Goal: Task Accomplishment & Management: Manage account settings

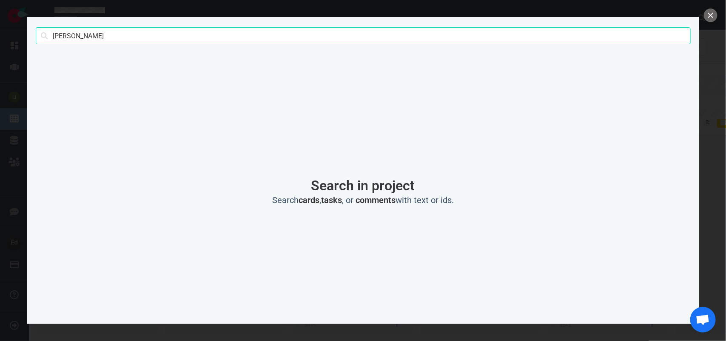
scroll to position [38, 0]
click at [62, 34] on input "[PERSON_NAME]" at bounding box center [363, 35] width 655 height 17
click button "Search" at bounding box center [0, 0] width 0 height 0
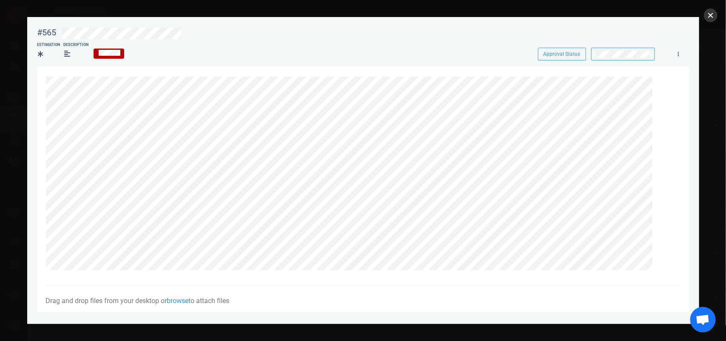
click at [707, 13] on button "close" at bounding box center [711, 16] width 14 height 14
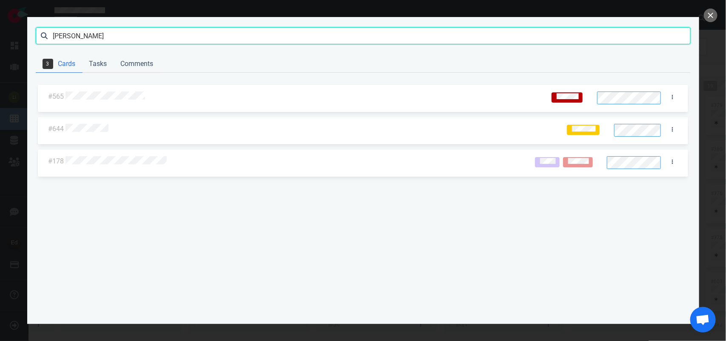
click at [59, 33] on input "[PERSON_NAME]" at bounding box center [363, 35] width 655 height 17
type input "[PERSON_NAME]"
click button "Search" at bounding box center [0, 0] width 0 height 0
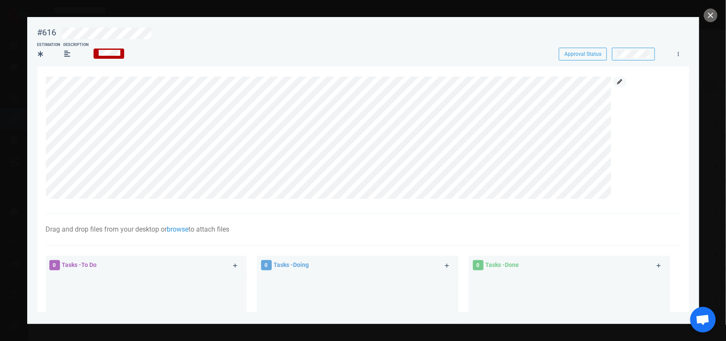
click at [620, 82] on icon at bounding box center [619, 81] width 5 height 5
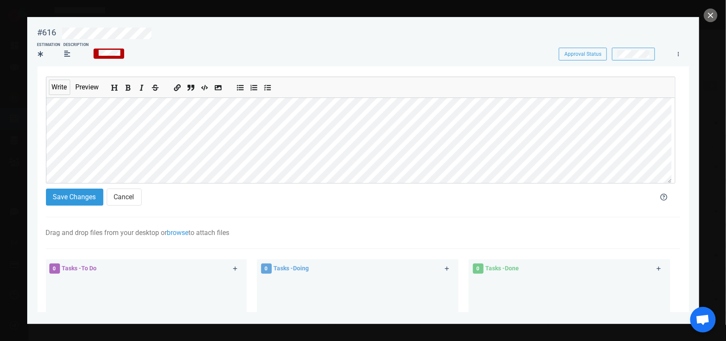
scroll to position [77, 0]
click at [70, 195] on button "Save Changes" at bounding box center [74, 196] width 57 height 17
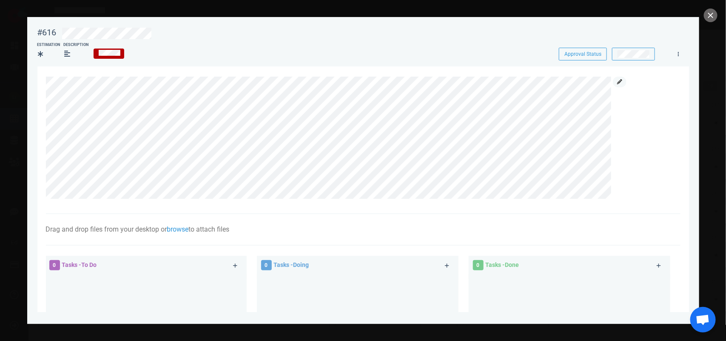
click at [617, 84] on link at bounding box center [620, 82] width 14 height 11
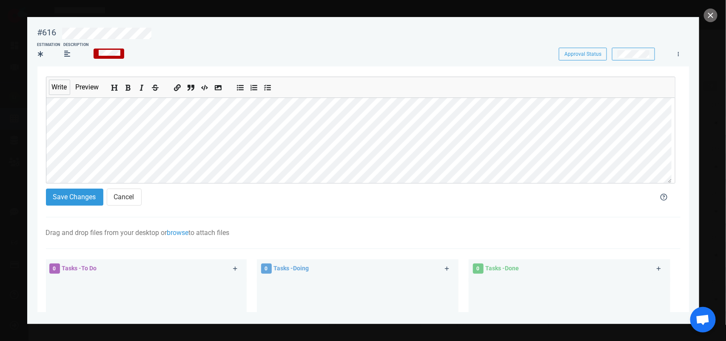
scroll to position [92, 0]
click at [0, 157] on div "#616 Approval Status Estimation Description Approval Status Write Preview Save …" at bounding box center [363, 170] width 726 height 341
click at [38, 162] on section "Write Preview Save Changes Cancel Drag and drop files from your desktop or brow…" at bounding box center [363, 268] width 652 height 405
click at [66, 199] on button "Save Changes" at bounding box center [74, 196] width 57 height 17
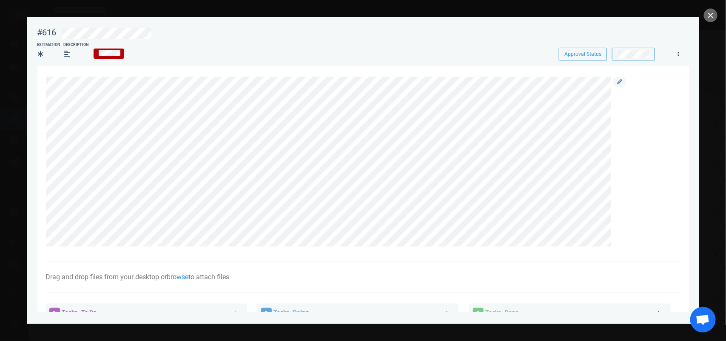
click at [627, 82] on div at bounding box center [358, 162] width 625 height 170
click at [622, 81] on icon at bounding box center [619, 81] width 5 height 5
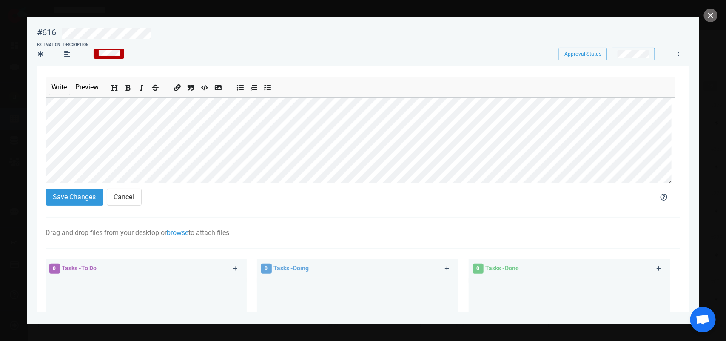
scroll to position [106, 0]
click at [66, 194] on button "Save Changes" at bounding box center [74, 196] width 57 height 17
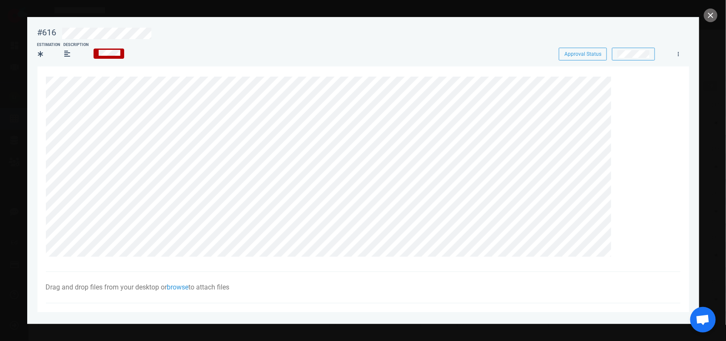
click at [703, 16] on div at bounding box center [363, 170] width 726 height 341
click at [623, 80] on link at bounding box center [620, 82] width 14 height 11
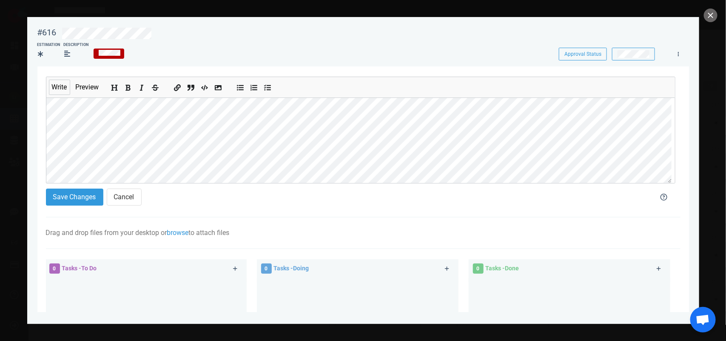
scroll to position [53, 0]
click at [71, 197] on button "Save Changes" at bounding box center [74, 196] width 57 height 17
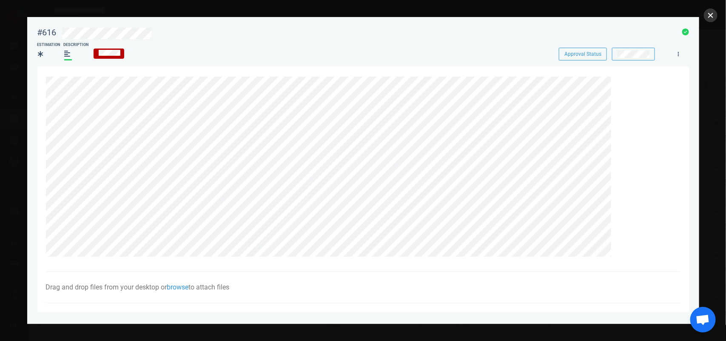
click at [711, 13] on button "close" at bounding box center [711, 16] width 14 height 14
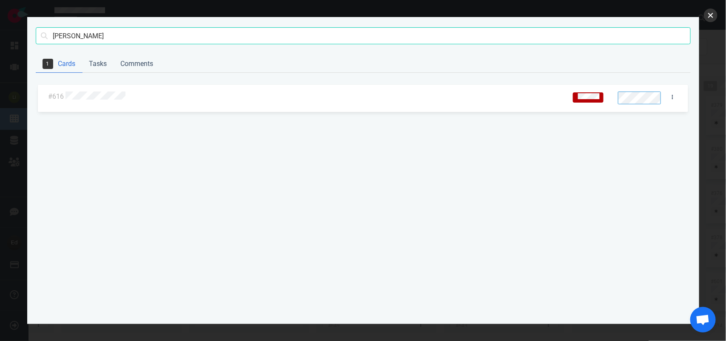
click at [710, 11] on button "close" at bounding box center [711, 16] width 14 height 14
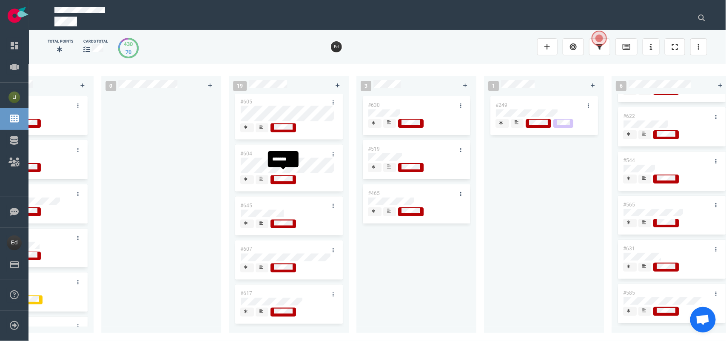
scroll to position [531, 0]
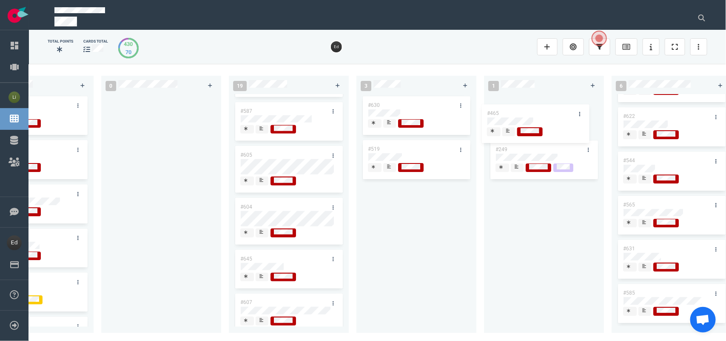
drag, startPoint x: 406, startPoint y: 196, endPoint x: 525, endPoint y: 115, distance: 143.7
click at [525, 115] on div "0 4 #664 #663 #662 #653 14 #661 #656 #641 #639 #634 #635 #608 #611 #602 3 #482 …" at bounding box center [377, 202] width 697 height 276
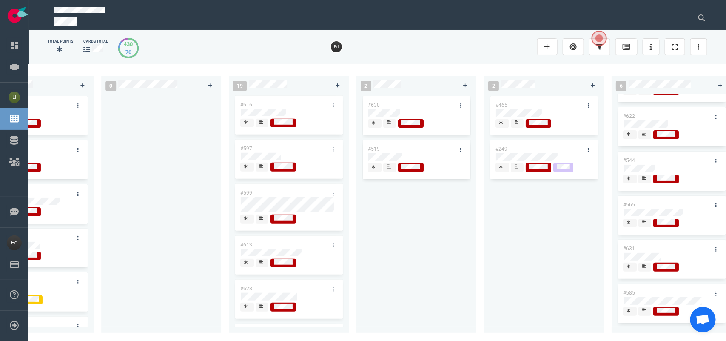
scroll to position [212, 0]
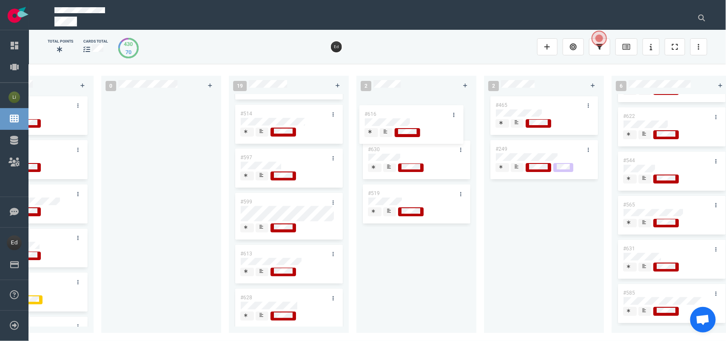
drag, startPoint x: 276, startPoint y: 151, endPoint x: 400, endPoint y: 107, distance: 132.0
click at [400, 107] on div "0 4 #664 #663 #662 #653 14 #661 #656 #641 #639 #634 #635 #608 #611 #602 3 #482 …" at bounding box center [377, 202] width 697 height 276
click at [392, 122] on div at bounding box center [390, 123] width 6 height 9
drag, startPoint x: 347, startPoint y: 335, endPoint x: 328, endPoint y: 336, distance: 19.2
click at [328, 336] on div "0 4 #664 #663 #662 #653 14 #661 #656 #641 #639 #634 #635 #608 #611 #602 3 #482 …" at bounding box center [377, 202] width 697 height 276
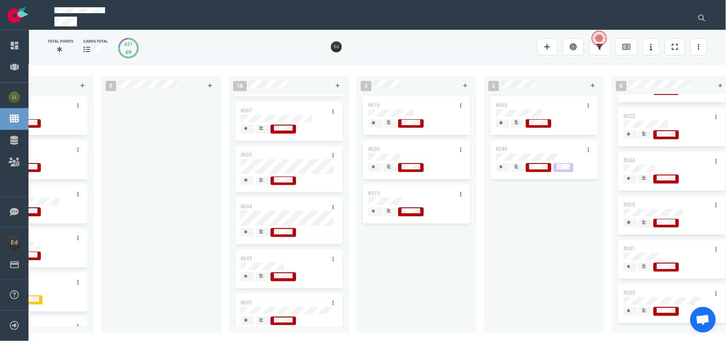
scroll to position [434, 0]
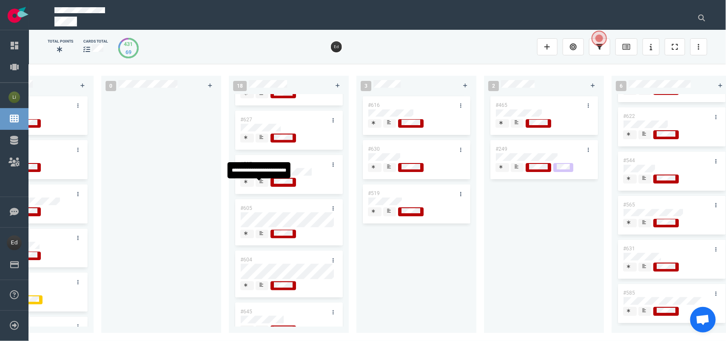
click at [262, 183] on icon at bounding box center [261, 181] width 4 height 4
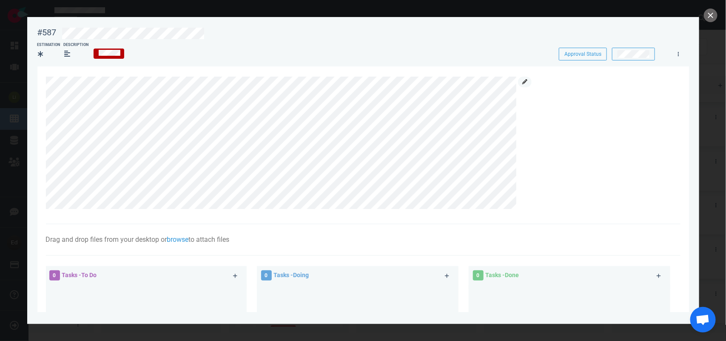
click at [526, 81] on icon at bounding box center [524, 81] width 5 height 5
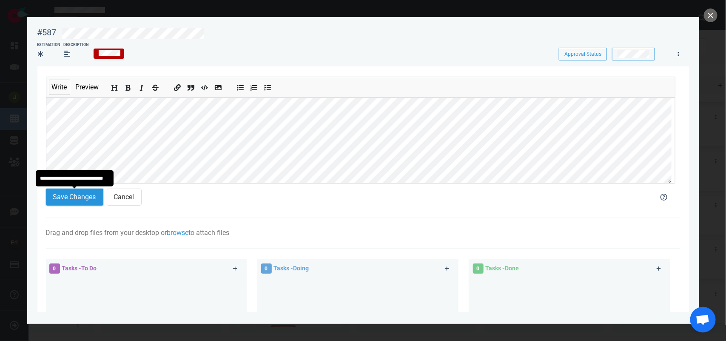
click at [82, 200] on button "Save Changes" at bounding box center [74, 196] width 57 height 17
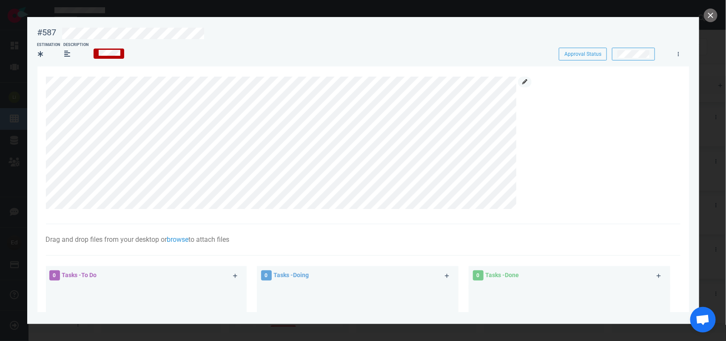
click at [526, 81] on icon at bounding box center [524, 81] width 5 height 5
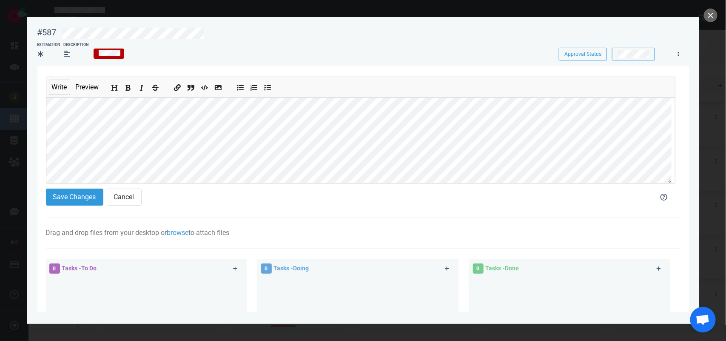
scroll to position [53, 0]
click at [67, 197] on button "Save Changes" at bounding box center [74, 196] width 57 height 17
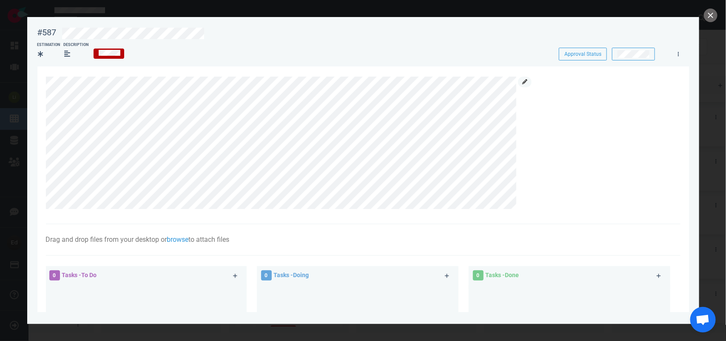
click at [521, 80] on link at bounding box center [525, 82] width 14 height 11
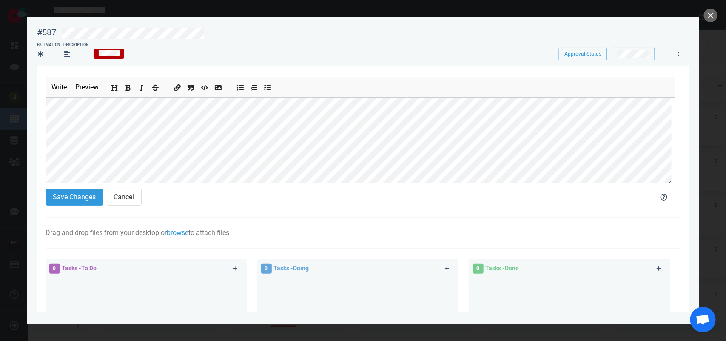
scroll to position [77, 0]
click at [43, 130] on section "Write Preview Save Changes Cancel Drag and drop files from your desktop or brow…" at bounding box center [363, 268] width 652 height 405
click at [79, 196] on button "Save Changes" at bounding box center [74, 196] width 57 height 17
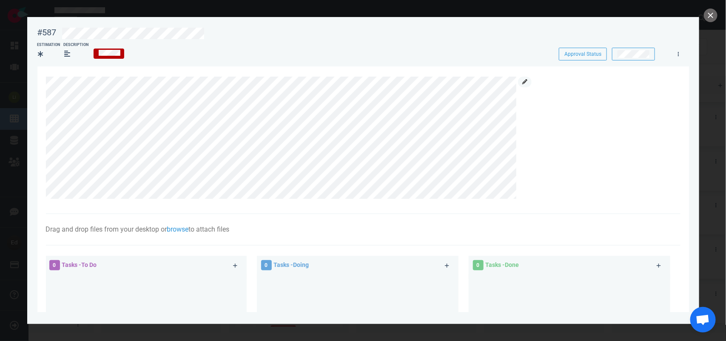
click at [528, 79] on link at bounding box center [525, 82] width 14 height 11
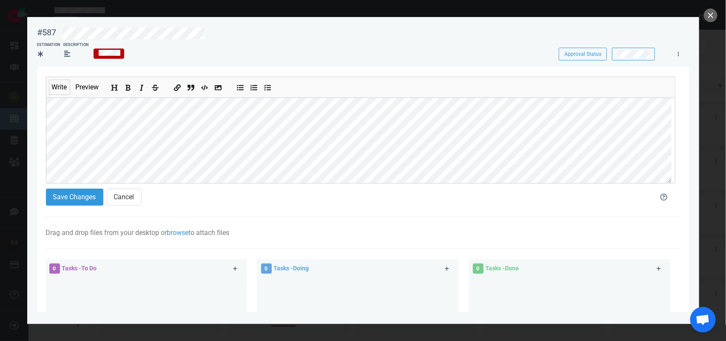
scroll to position [53, 0]
click at [88, 201] on button "Save Changes" at bounding box center [74, 196] width 57 height 17
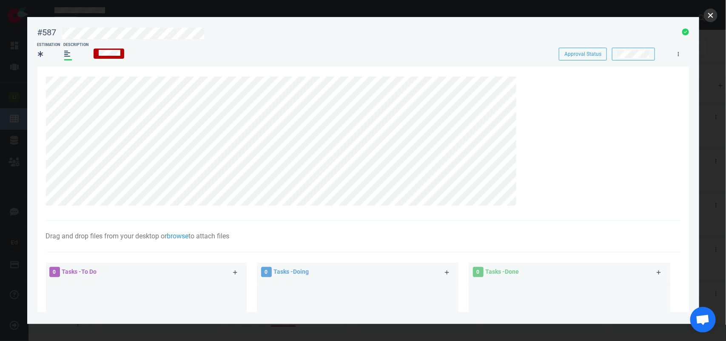
click at [709, 17] on button "close" at bounding box center [711, 16] width 14 height 14
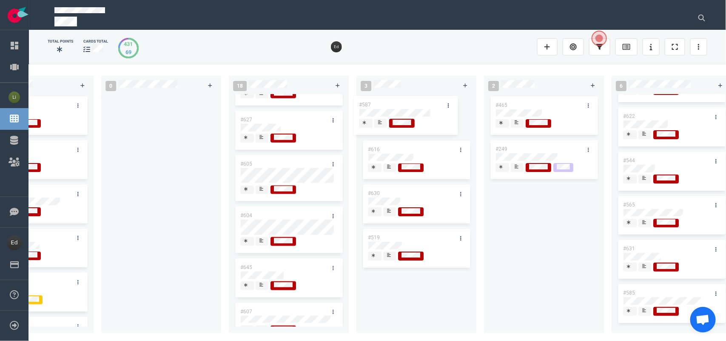
drag, startPoint x: 333, startPoint y: 175, endPoint x: 404, endPoint y: 103, distance: 102.0
click at [404, 103] on div "0 4 #664 #663 #662 #653 14 #661 #656 #641 #639 #634 #635 #608 #611 #602 3 #482 …" at bounding box center [377, 202] width 697 height 276
click at [257, 192] on span at bounding box center [262, 189] width 13 height 9
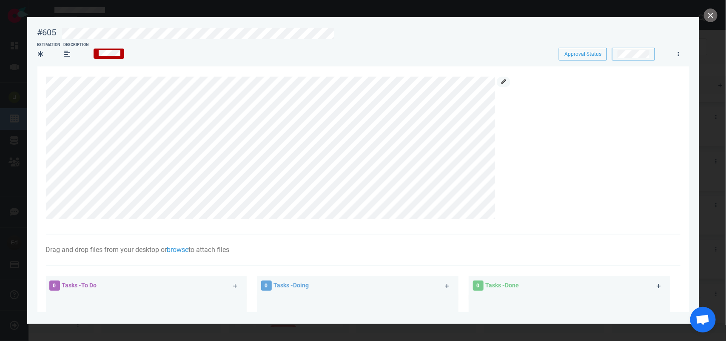
click at [502, 81] on icon at bounding box center [503, 81] width 5 height 5
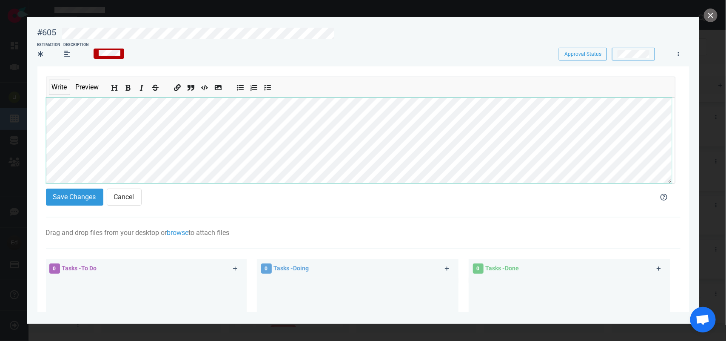
scroll to position [43, 0]
click at [40, 162] on section "Write Preview Save Changes Cancel Drag and drop files from your desktop or brow…" at bounding box center [363, 268] width 652 height 405
click at [80, 197] on button "Save Changes" at bounding box center [74, 196] width 57 height 17
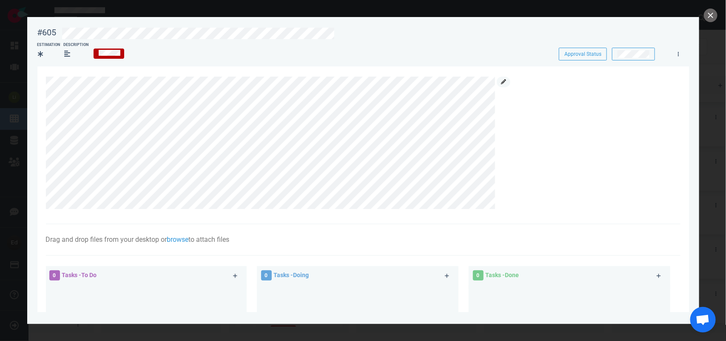
click at [499, 84] on link at bounding box center [504, 82] width 14 height 11
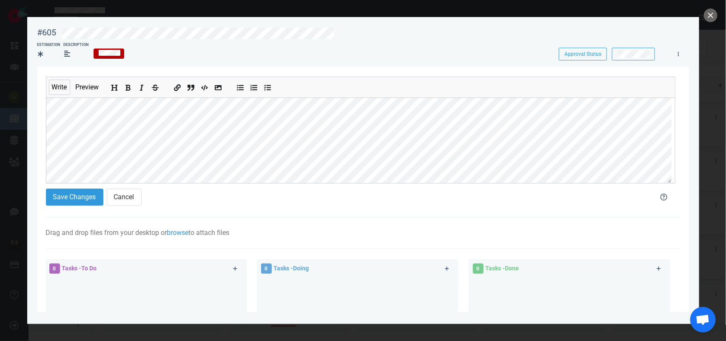
scroll to position [86, 0]
click at [54, 202] on button "Save Changes" at bounding box center [74, 196] width 57 height 17
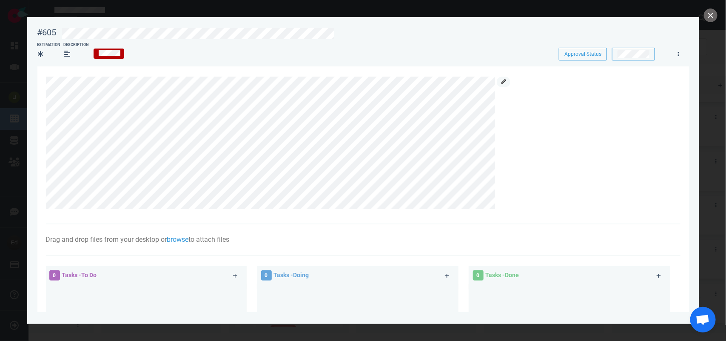
click at [503, 83] on icon at bounding box center [503, 81] width 5 height 5
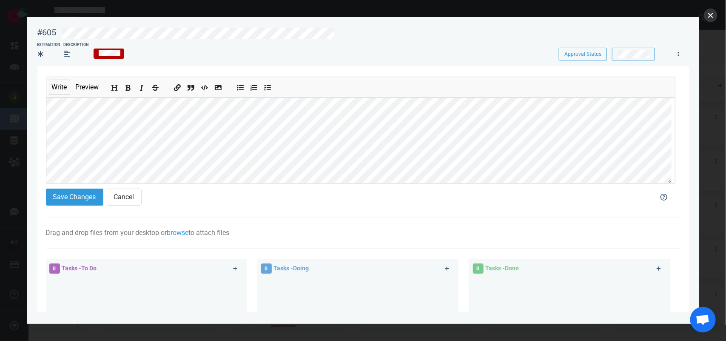
click at [717, 15] on button "close" at bounding box center [711, 16] width 14 height 14
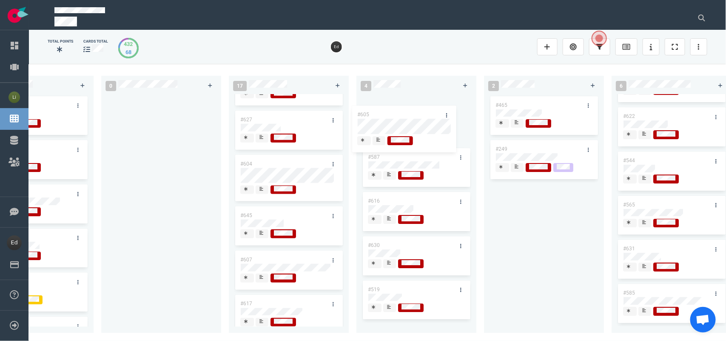
drag, startPoint x: 283, startPoint y: 161, endPoint x: 400, endPoint y: 109, distance: 128.0
click at [400, 109] on div "0 4 #664 #663 #662 #653 14 #661 #656 #641 #639 #634 #635 #608 #611 #602 3 #482 …" at bounding box center [377, 202] width 697 height 276
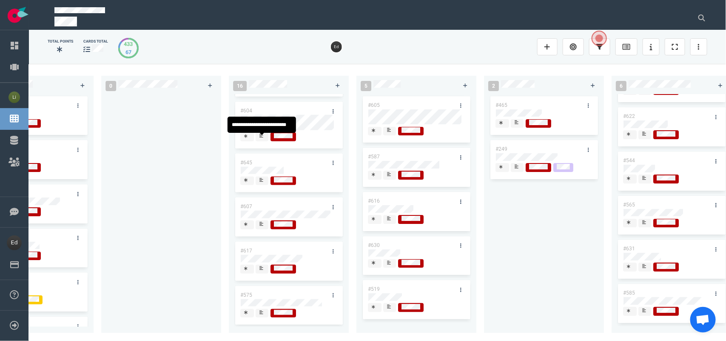
click at [264, 136] on div at bounding box center [261, 136] width 5 height 7
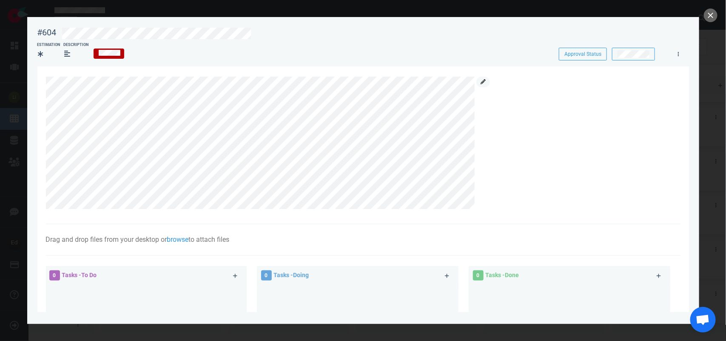
click at [479, 84] on link at bounding box center [483, 82] width 14 height 11
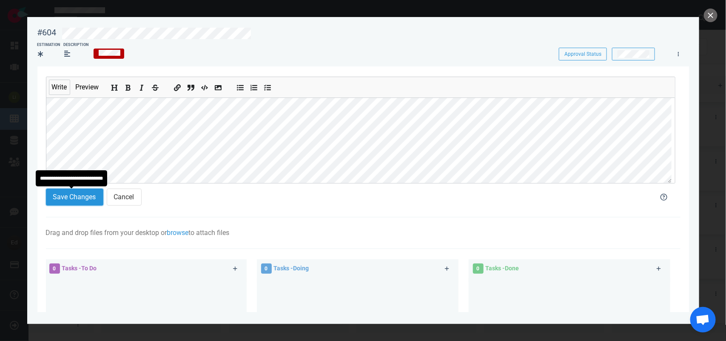
click at [76, 192] on button "Save Changes" at bounding box center [74, 196] width 57 height 17
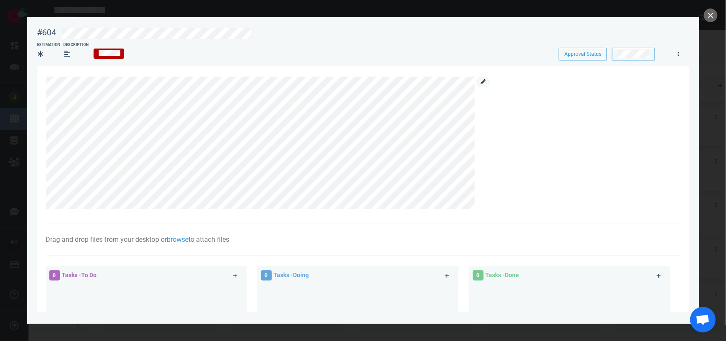
click at [481, 84] on link at bounding box center [483, 82] width 14 height 11
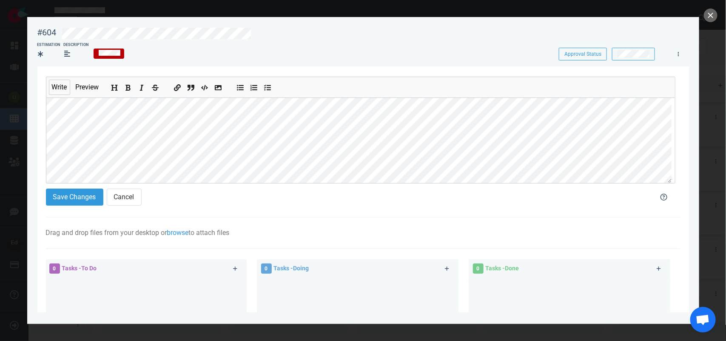
scroll to position [86, 0]
click at [88, 198] on button "Save Changes" at bounding box center [74, 196] width 57 height 17
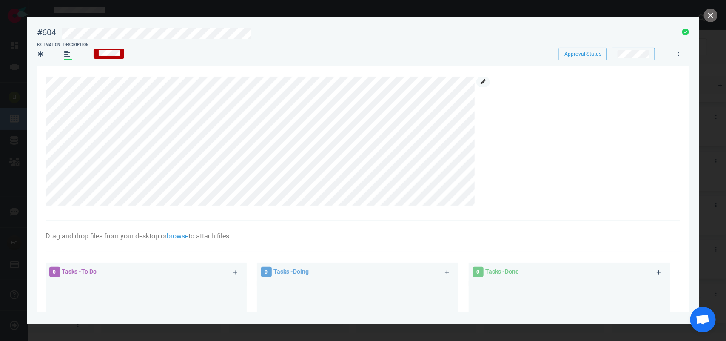
click at [484, 80] on icon at bounding box center [483, 81] width 5 height 5
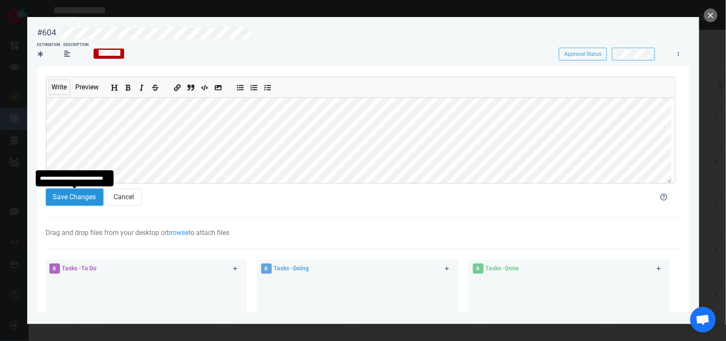
click at [90, 201] on button "Save Changes" at bounding box center [74, 196] width 57 height 17
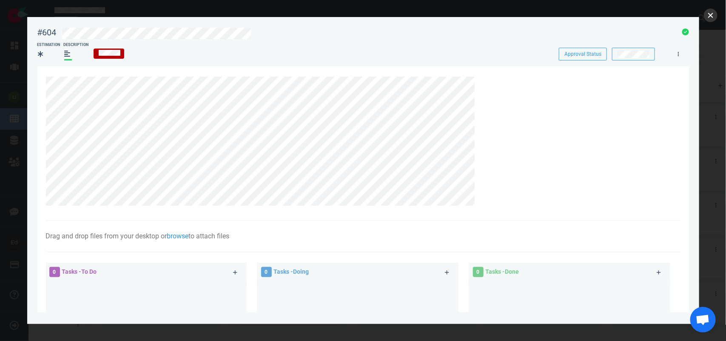
click at [709, 16] on button "close" at bounding box center [711, 16] width 14 height 14
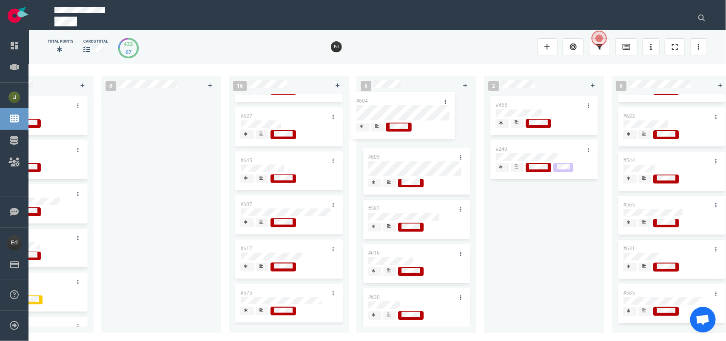
scroll to position [445, 0]
drag, startPoint x: 293, startPoint y: 115, endPoint x: 409, endPoint y: 103, distance: 116.3
click at [409, 103] on div "0 4 #664 #663 #662 #653 14 #661 #656 #641 #639 #634 #635 #608 #611 #602 3 #482 …" at bounding box center [377, 202] width 697 height 276
click at [390, 130] on icon at bounding box center [389, 130] width 4 height 4
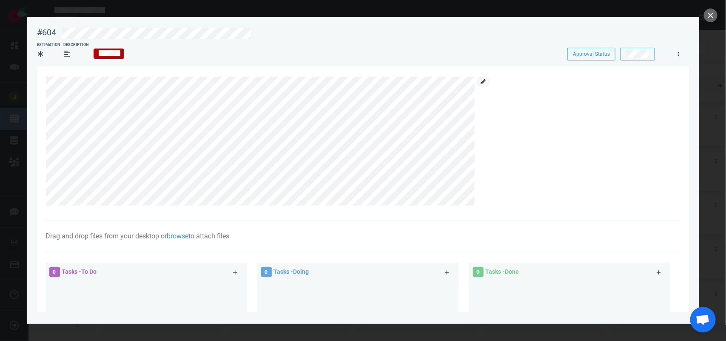
click at [485, 83] on icon at bounding box center [483, 81] width 5 height 5
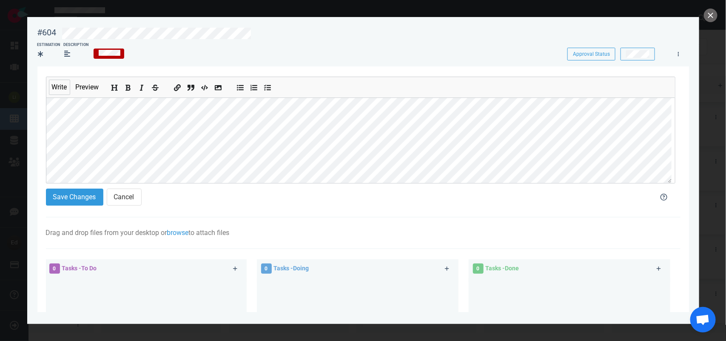
scroll to position [86, 0]
click at [41, 135] on section "Write Preview Save Changes Cancel Drag and drop files from your desktop or brow…" at bounding box center [363, 268] width 652 height 405
click at [709, 17] on button "close" at bounding box center [711, 16] width 14 height 14
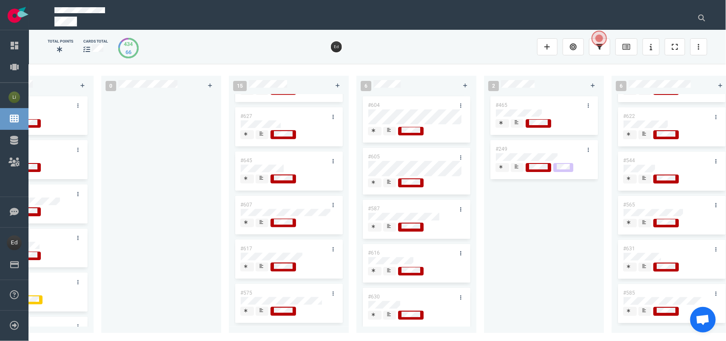
click at [258, 219] on span at bounding box center [262, 223] width 13 height 9
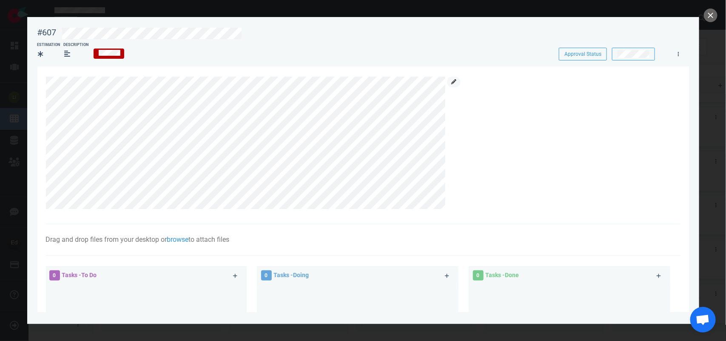
click at [452, 81] on icon at bounding box center [453, 81] width 5 height 5
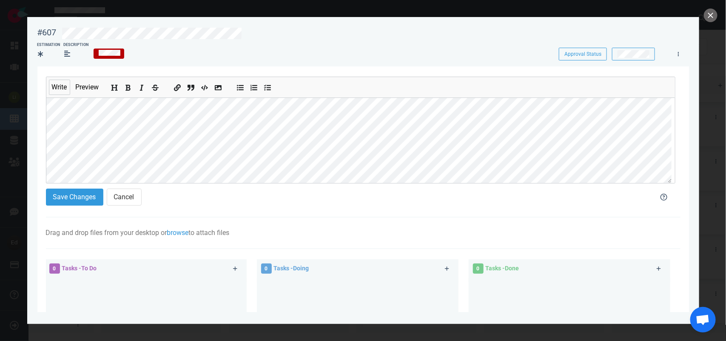
scroll to position [53, 0]
click at [43, 160] on section "Write Preview Save Changes Cancel Drag and drop files from your desktop or brow…" at bounding box center [363, 268] width 652 height 405
click at [57, 201] on button "Save Changes" at bounding box center [74, 196] width 57 height 17
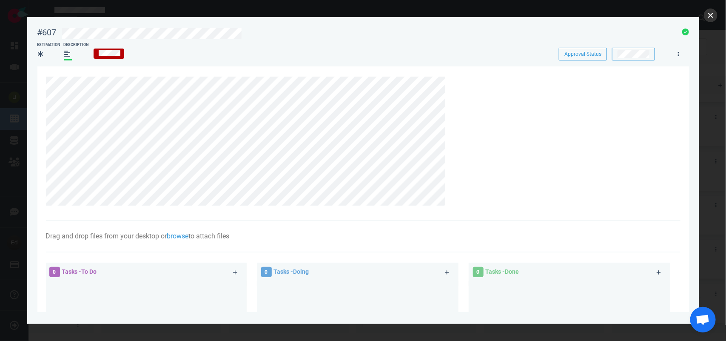
click at [709, 18] on button "close" at bounding box center [711, 16] width 14 height 14
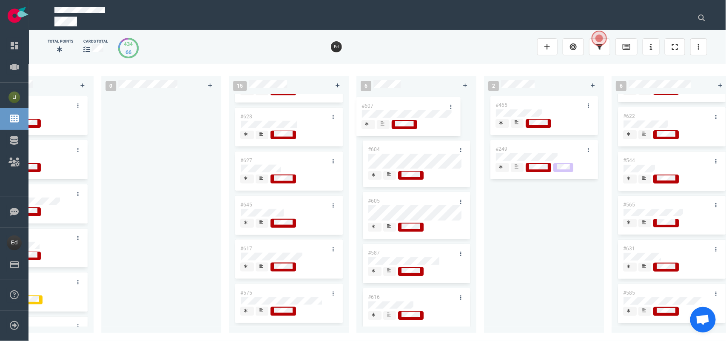
click at [403, 107] on div "0 4 #664 #663 #662 #653 14 #661 #656 #641 #639 #634 #635 #608 #611 #602 3 #482 …" at bounding box center [377, 202] width 697 height 276
click at [262, 264] on icon at bounding box center [261, 266] width 4 height 4
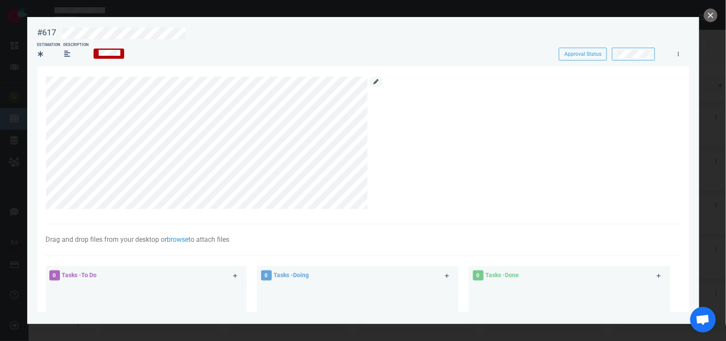
click at [374, 82] on icon at bounding box center [375, 81] width 5 height 5
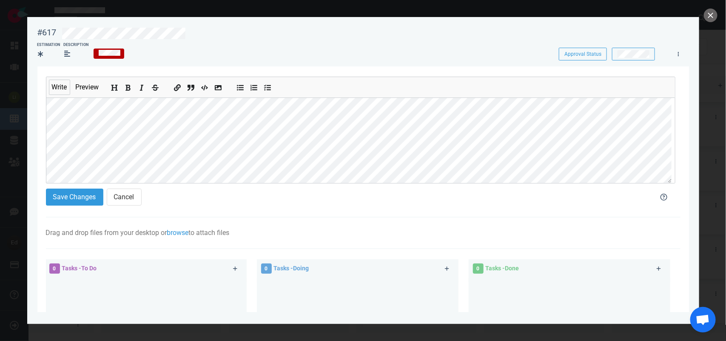
scroll to position [77, 0]
click at [88, 196] on button "Save Changes" at bounding box center [74, 196] width 57 height 17
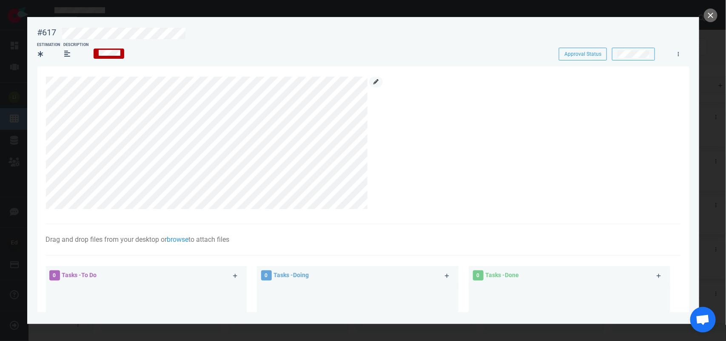
click at [369, 83] on link at bounding box center [376, 82] width 14 height 11
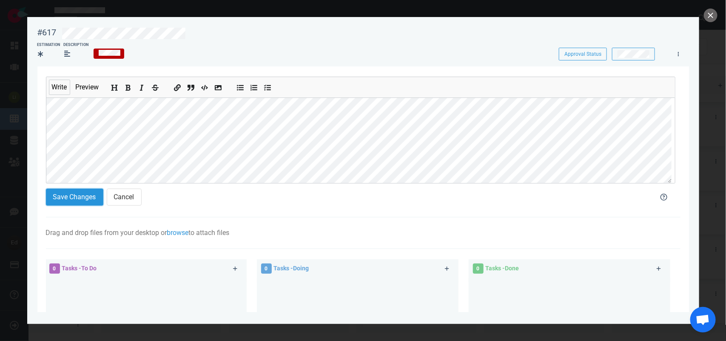
click at [58, 201] on button "Save Changes" at bounding box center [74, 196] width 57 height 17
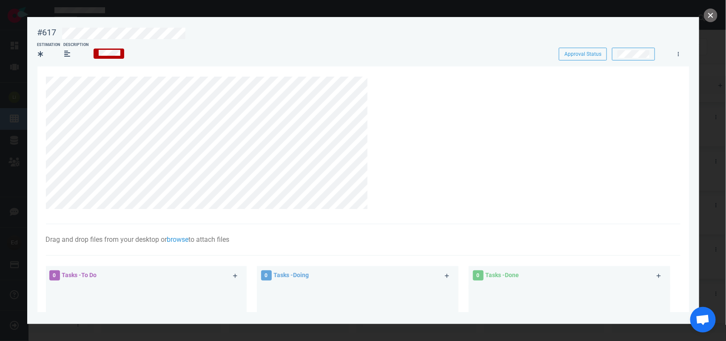
click at [709, 13] on button "close" at bounding box center [711, 16] width 14 height 14
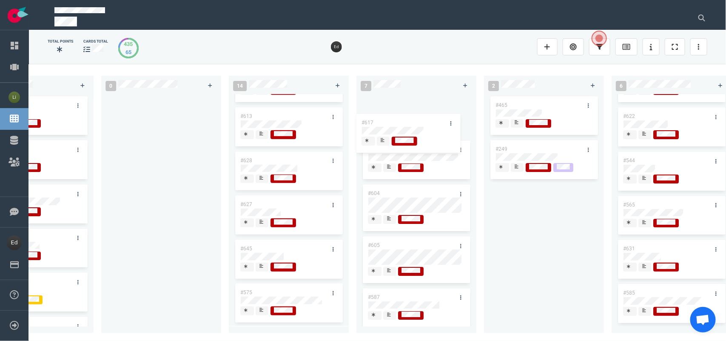
scroll to position [356, 0]
drag, startPoint x: 273, startPoint y: 245, endPoint x: 396, endPoint y: 112, distance: 181.8
click at [396, 112] on div "0 4 #664 #663 #662 #653 14 #661 #656 #641 #639 #634 #635 #608 #611 #602 3 #482 …" at bounding box center [377, 202] width 697 height 276
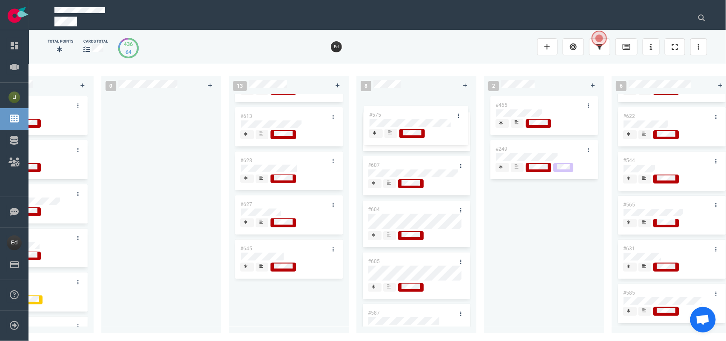
scroll to position [0, 0]
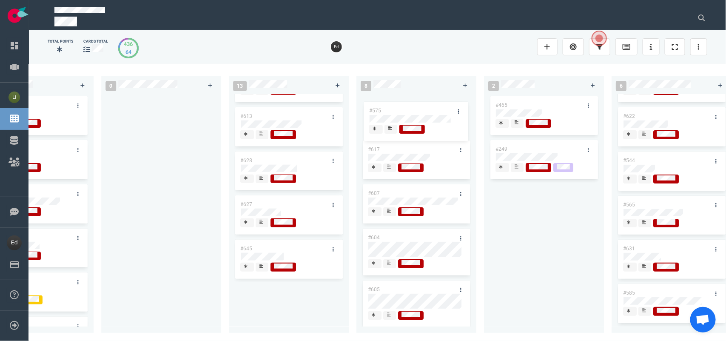
drag, startPoint x: 276, startPoint y: 286, endPoint x: 405, endPoint y: 108, distance: 219.3
click at [405, 108] on div "0 4 #664 #663 #662 #653 14 #661 #656 #641 #639 #634 #635 #608 #611 #602 3 #482 …" at bounding box center [377, 202] width 697 height 276
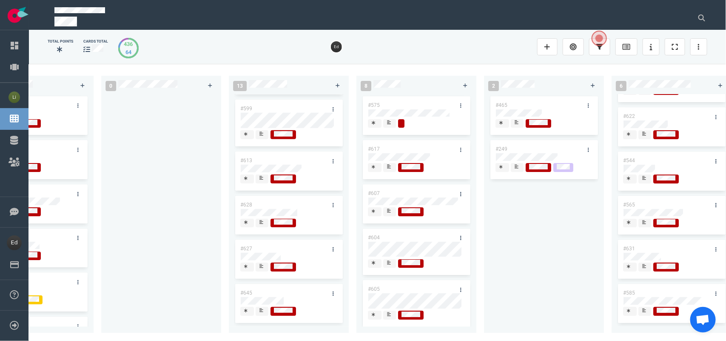
scroll to position [312, 0]
click at [387, 122] on icon at bounding box center [389, 122] width 4 height 4
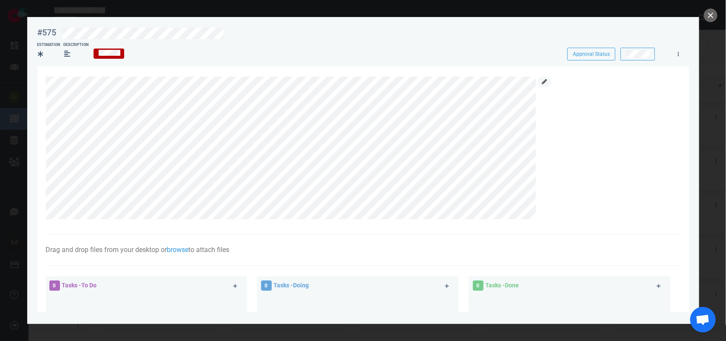
click at [542, 80] on icon at bounding box center [544, 81] width 5 height 5
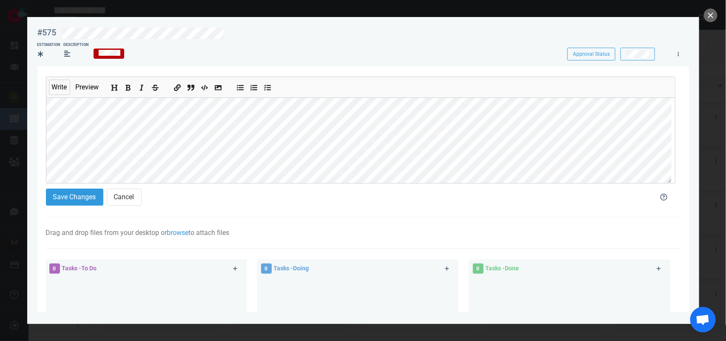
scroll to position [86, 0]
click at [28, 124] on section "#575 Approval Status Estimation Description Approval Status Write Preview Save …" at bounding box center [363, 167] width 672 height 300
click at [77, 197] on button "Save Changes" at bounding box center [74, 196] width 57 height 17
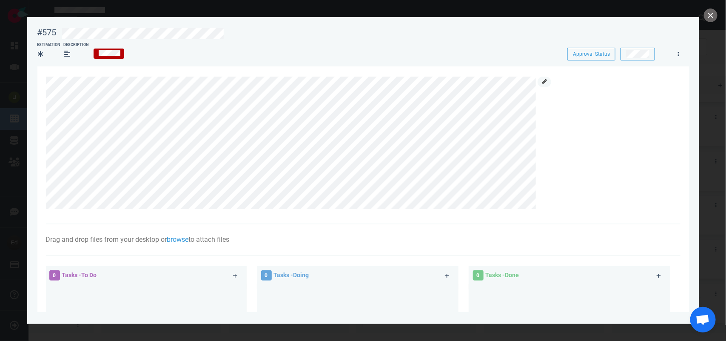
click at [543, 82] on icon at bounding box center [544, 81] width 5 height 5
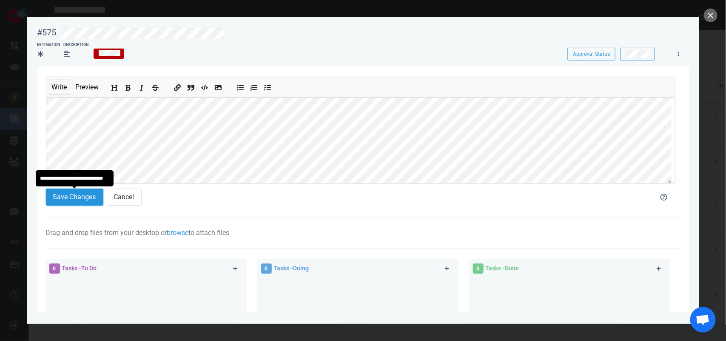
click at [86, 202] on button "Save Changes" at bounding box center [74, 196] width 57 height 17
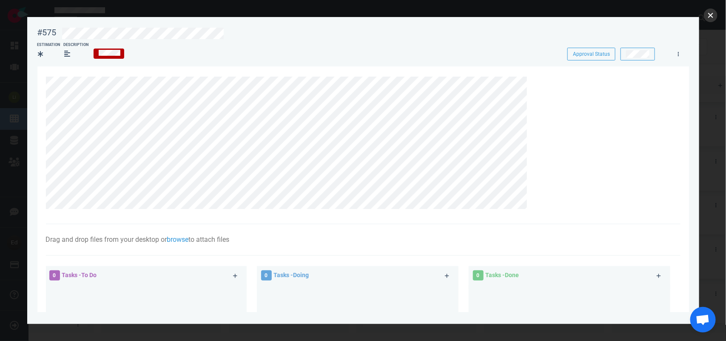
click at [713, 18] on button "close" at bounding box center [711, 16] width 14 height 14
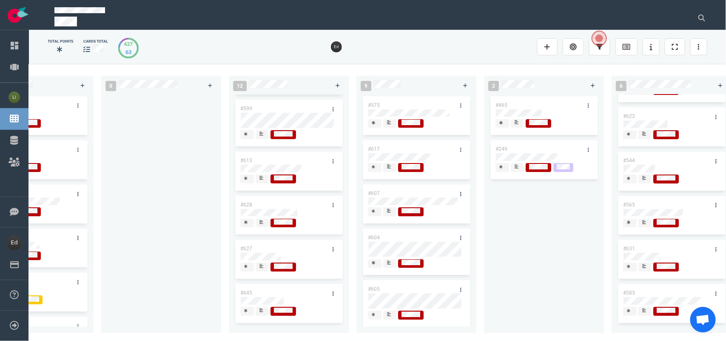
click at [390, 263] on icon at bounding box center [389, 262] width 4 height 4
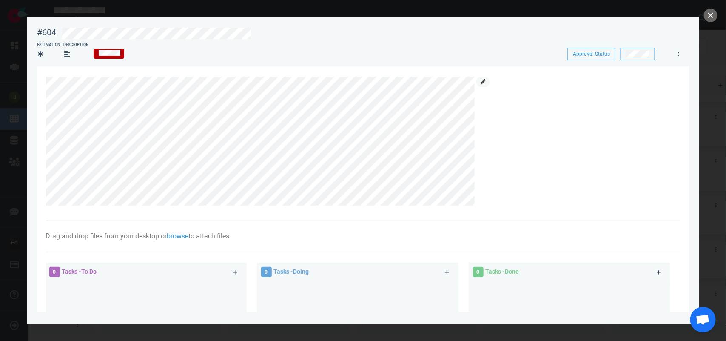
click at [487, 81] on link at bounding box center [483, 82] width 14 height 11
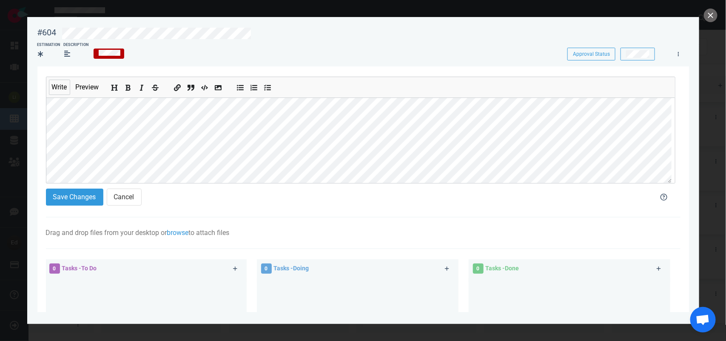
scroll to position [123, 0]
click at [76, 201] on button "Save Changes" at bounding box center [74, 196] width 57 height 17
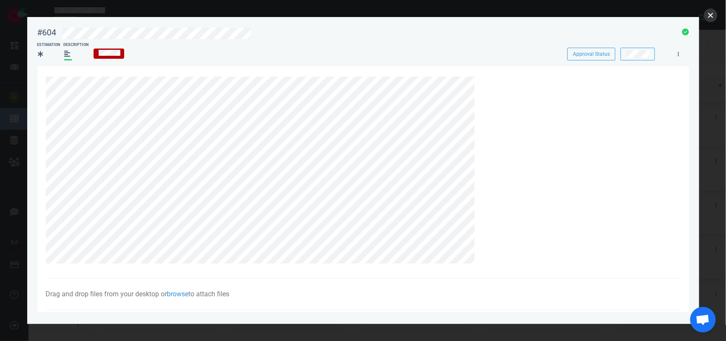
click at [707, 20] on button "close" at bounding box center [711, 16] width 14 height 14
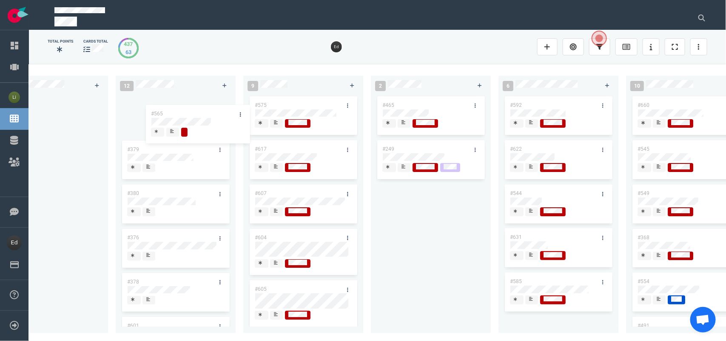
drag, startPoint x: 537, startPoint y: 199, endPoint x: 174, endPoint y: 110, distance: 374.1
click at [174, 110] on div "0 4 #664 #663 #662 #653 14 #661 #656 #641 #639 #634 #635 #608 #611 #602 3 #482 …" at bounding box center [377, 202] width 697 height 276
click at [153, 123] on span at bounding box center [148, 123] width 13 height 9
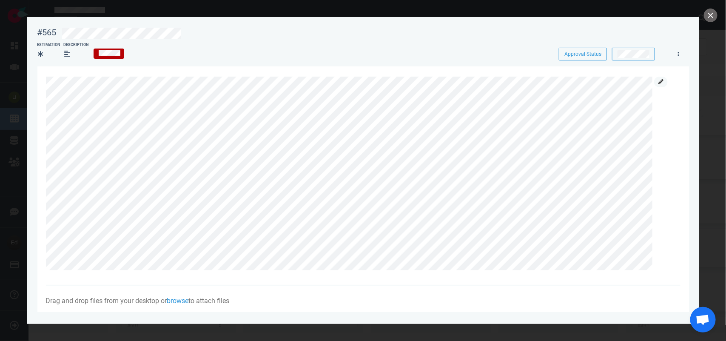
click at [664, 83] on link at bounding box center [661, 82] width 14 height 11
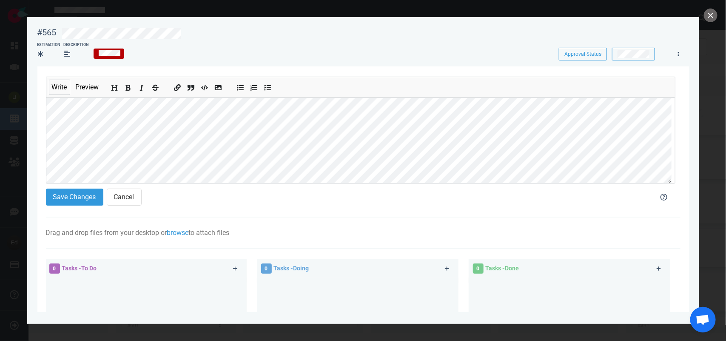
scroll to position [106, 0]
click at [71, 198] on button "Save Changes" at bounding box center [74, 196] width 57 height 17
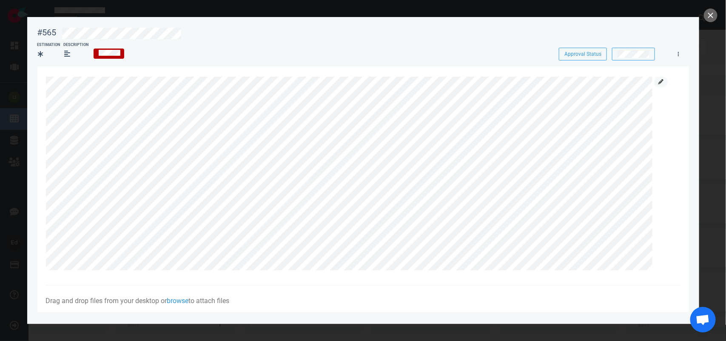
click at [654, 83] on link at bounding box center [661, 82] width 14 height 11
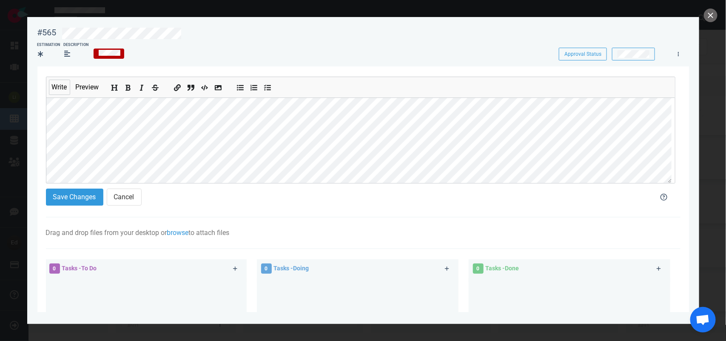
click at [45, 136] on section "Write Preview Save Changes Cancel Drag and drop files from your desktop or brow…" at bounding box center [363, 268] width 652 height 405
click at [128, 87] on icon "Add bold text" at bounding box center [128, 88] width 7 height 7
click at [52, 199] on button "Save Changes" at bounding box center [74, 196] width 57 height 17
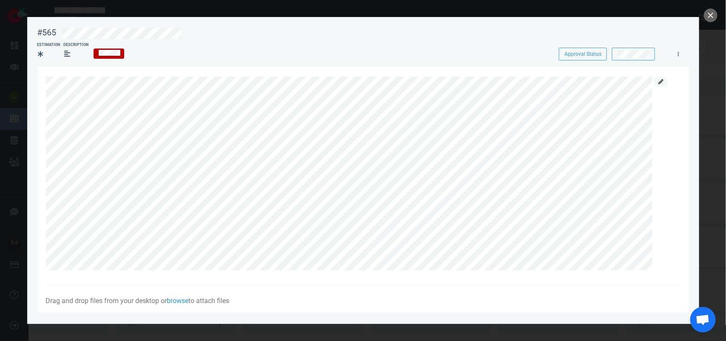
click at [658, 85] on link at bounding box center [661, 82] width 14 height 11
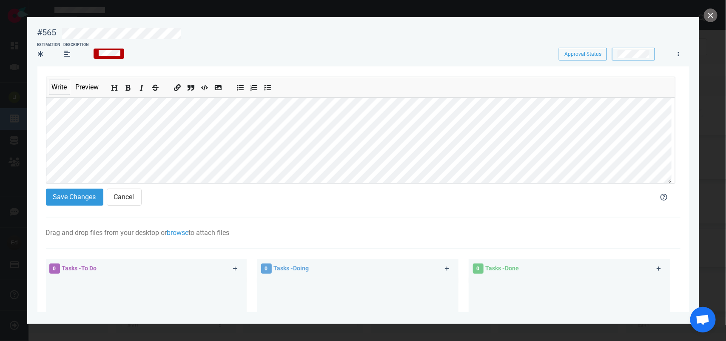
scroll to position [53, 0]
click at [37, 155] on section "Write Preview Save Changes Cancel Drag and drop files from your desktop or brow…" at bounding box center [363, 268] width 652 height 405
click at [128, 91] on icon "Add bold text" at bounding box center [128, 88] width 5 height 6
click at [73, 197] on button "Save Changes" at bounding box center [74, 196] width 57 height 17
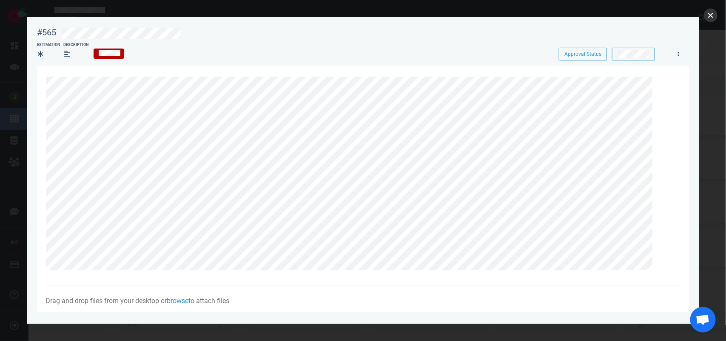
click at [707, 16] on button "close" at bounding box center [711, 16] width 14 height 14
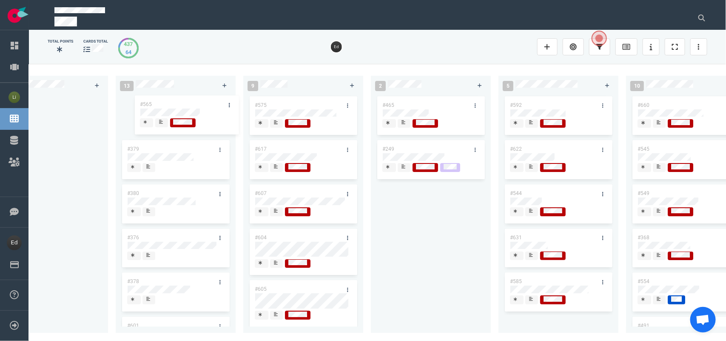
drag, startPoint x: 154, startPoint y: 101, endPoint x: 171, endPoint y: 101, distance: 16.6
click at [166, 101] on div "#565 #379 #380 #376 #378 #601 #514 #597 #599 #613 #628 #627 #645 #565" at bounding box center [176, 208] width 110 height 228
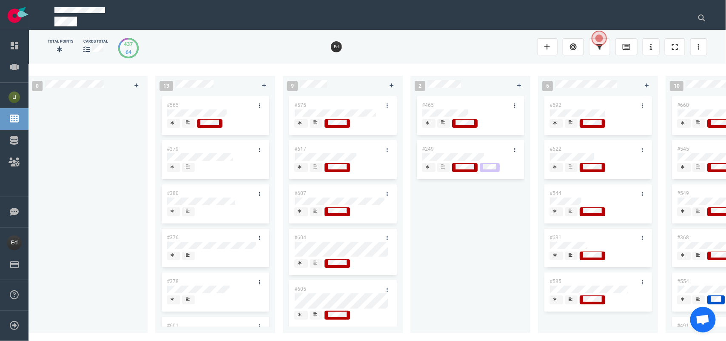
scroll to position [0, 1155]
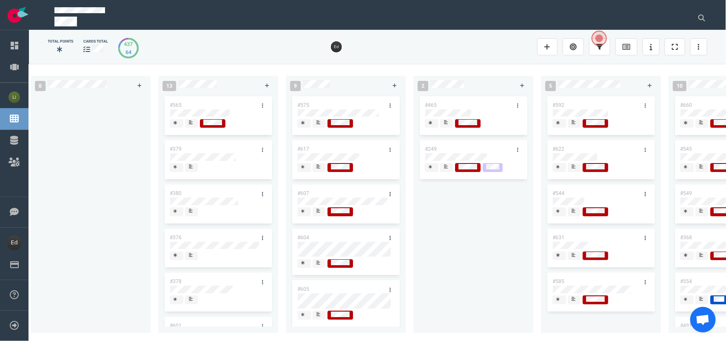
click at [318, 167] on icon at bounding box center [318, 166] width 4 height 4
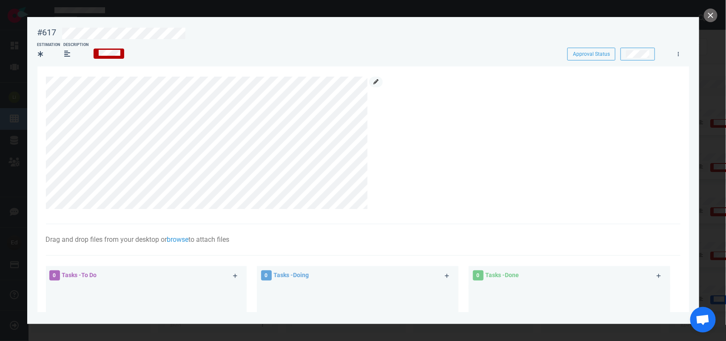
click at [379, 81] on link at bounding box center [376, 82] width 14 height 11
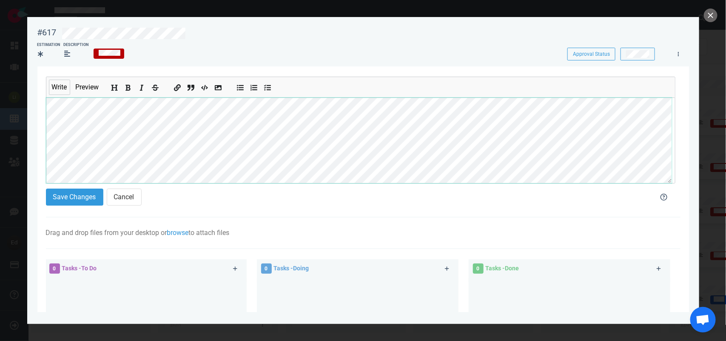
scroll to position [102, 0]
click at [82, 201] on button "Save Changes" at bounding box center [74, 196] width 57 height 17
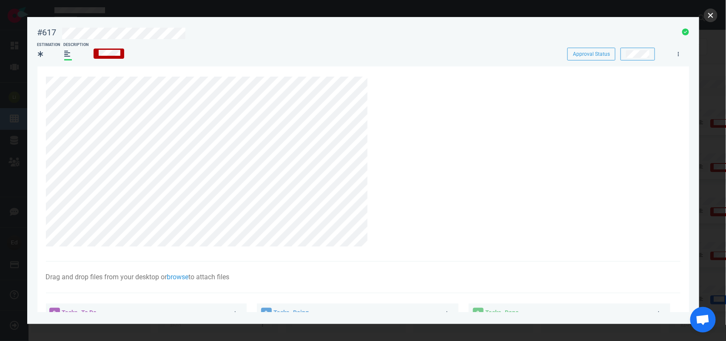
click at [711, 13] on button "close" at bounding box center [711, 16] width 14 height 14
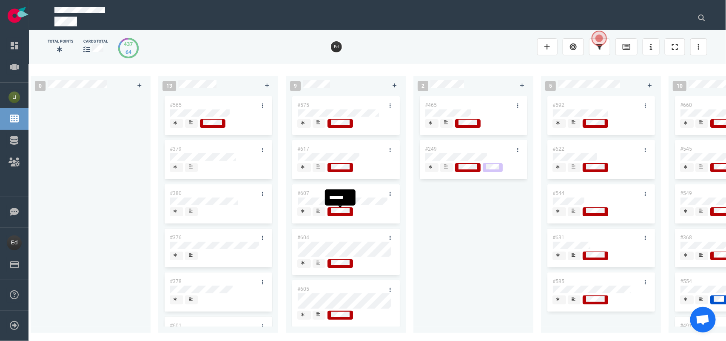
click at [321, 210] on div at bounding box center [318, 211] width 5 height 7
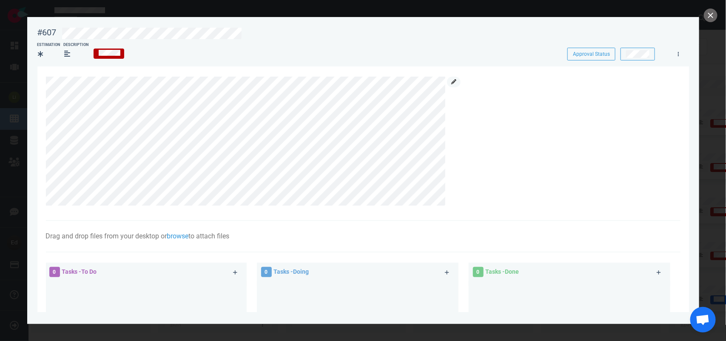
click at [456, 79] on icon at bounding box center [453, 81] width 5 height 5
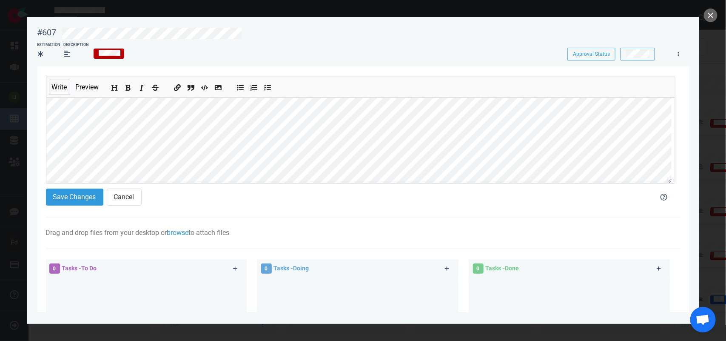
scroll to position [86, 0]
click at [78, 202] on button "Save Changes" at bounding box center [74, 196] width 57 height 17
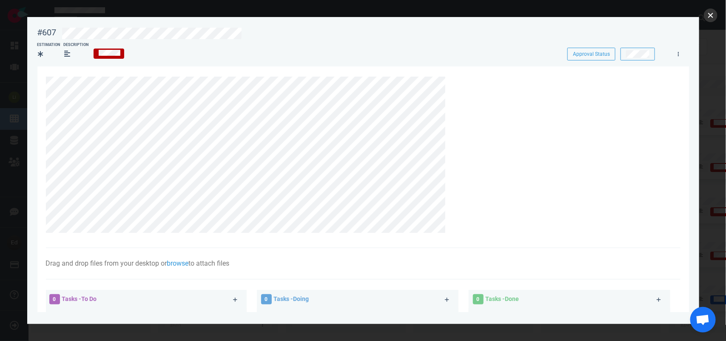
click at [707, 17] on button "close" at bounding box center [711, 16] width 14 height 14
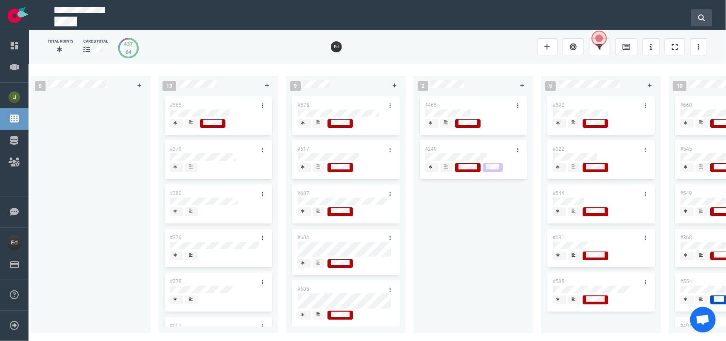
click at [700, 14] on icon at bounding box center [701, 17] width 7 height 7
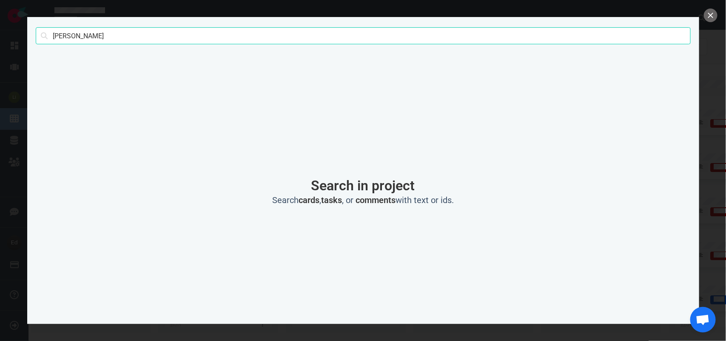
click at [67, 36] on input "[PERSON_NAME]" at bounding box center [363, 35] width 655 height 17
type input "alessio"
click button "Search" at bounding box center [0, 0] width 0 height 0
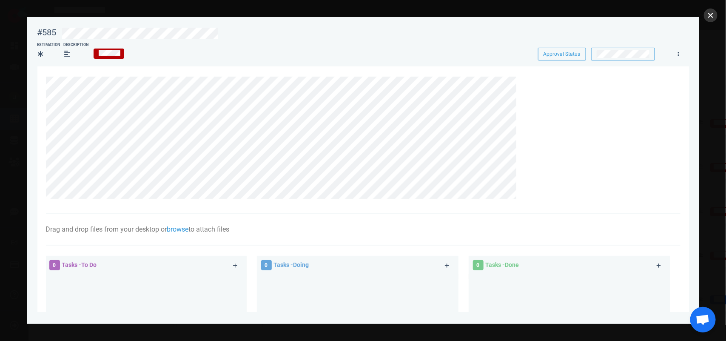
click at [709, 16] on button "close" at bounding box center [711, 16] width 14 height 14
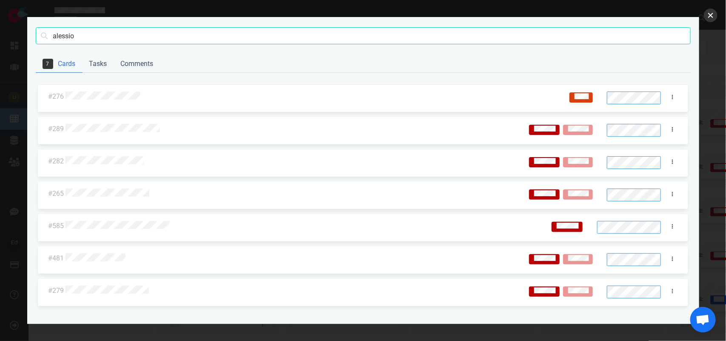
click at [710, 13] on button "close" at bounding box center [711, 16] width 14 height 14
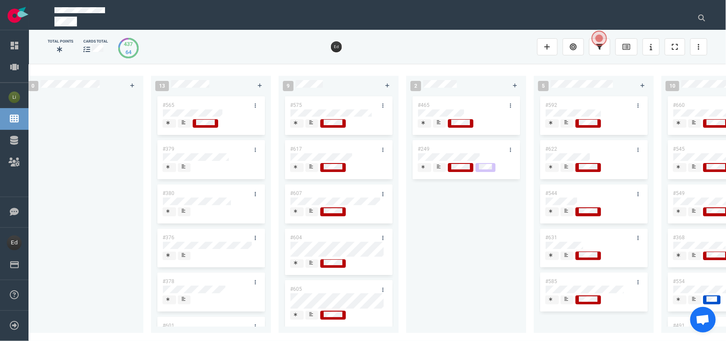
scroll to position [186, 0]
